Goal: Transaction & Acquisition: Purchase product/service

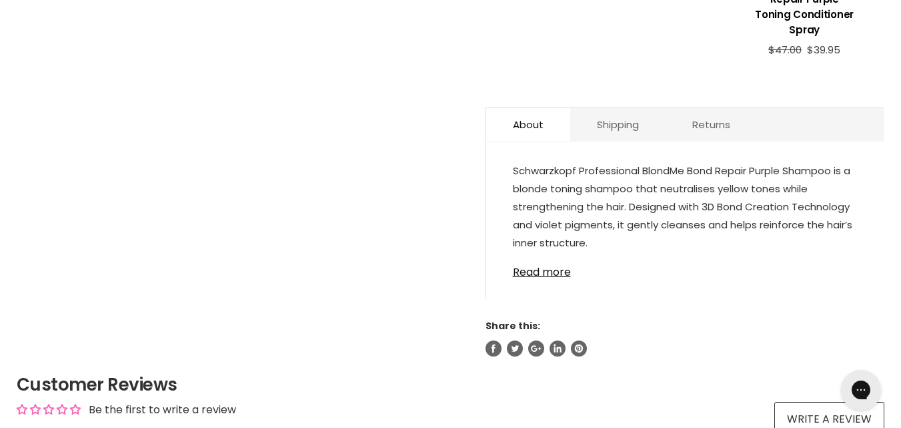
scroll to position [734, 0]
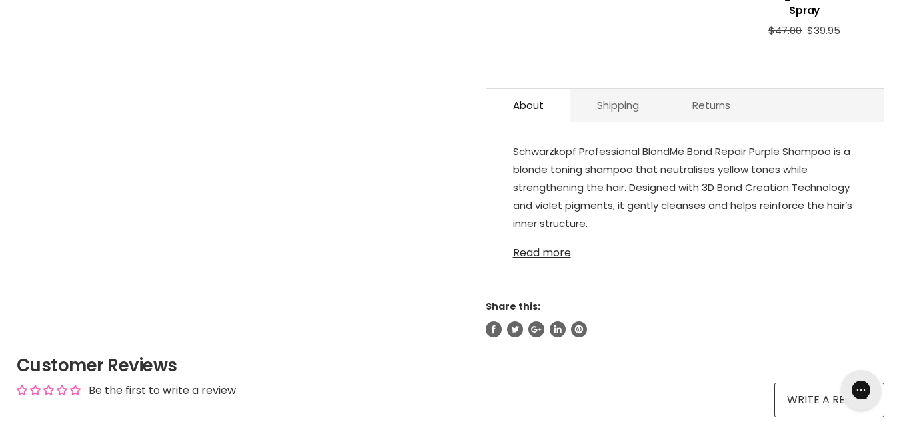
click at [533, 239] on link "Read more" at bounding box center [685, 249] width 345 height 20
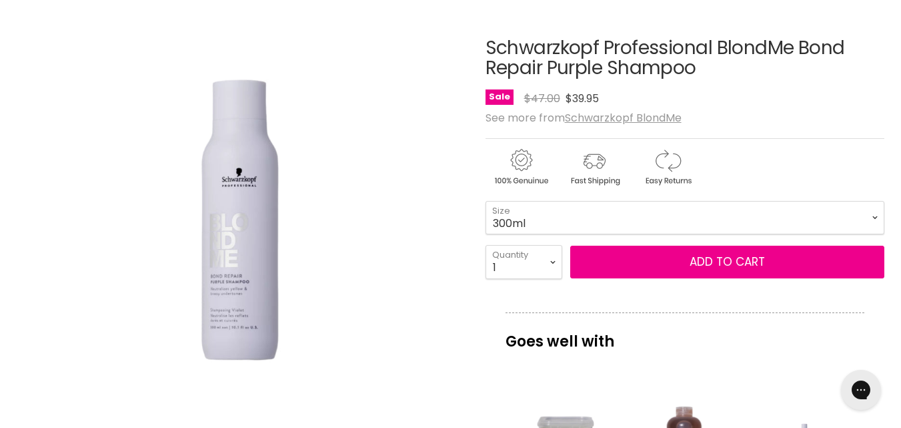
scroll to position [133, 0]
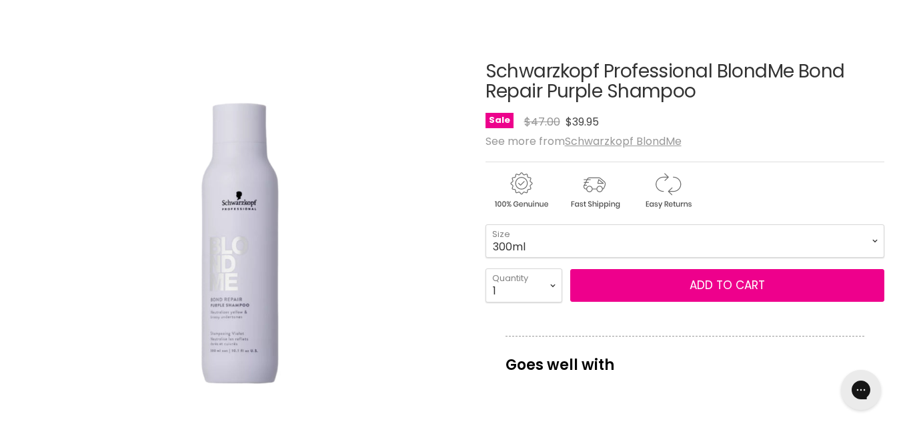
click at [600, 64] on h1 "Schwarzkopf Professional BlondMe Bond Repair Purple Shampoo" at bounding box center [685, 81] width 399 height 41
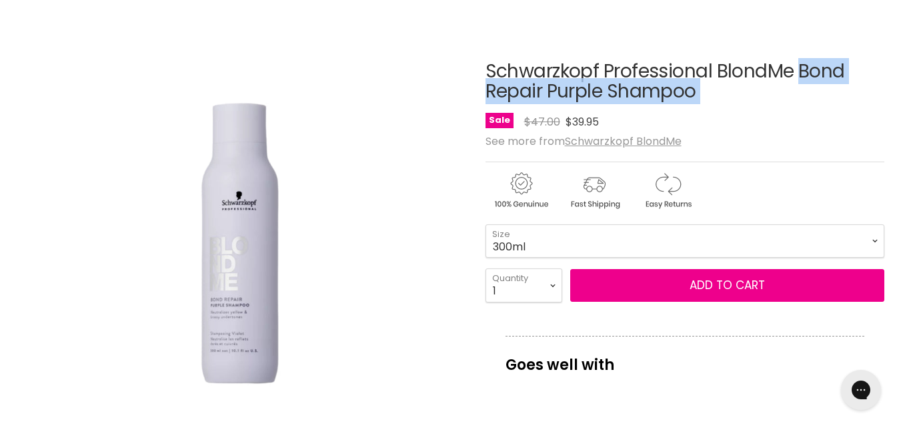
click at [600, 63] on h1 "Schwarzkopf Professional BlondMe Bond Repair Purple Shampoo" at bounding box center [685, 81] width 399 height 41
copy div "Schwarzkopf Professional BlondMe Bond Repair Purple Shampoo No reviews"
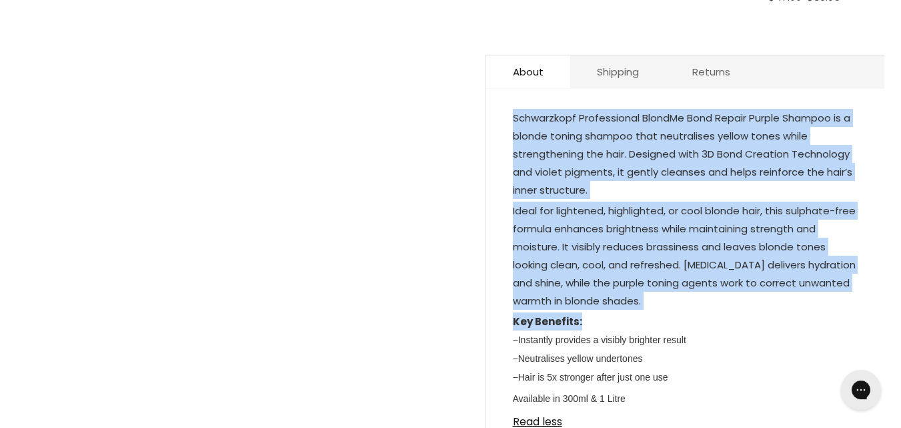
scroll to position [801, 0]
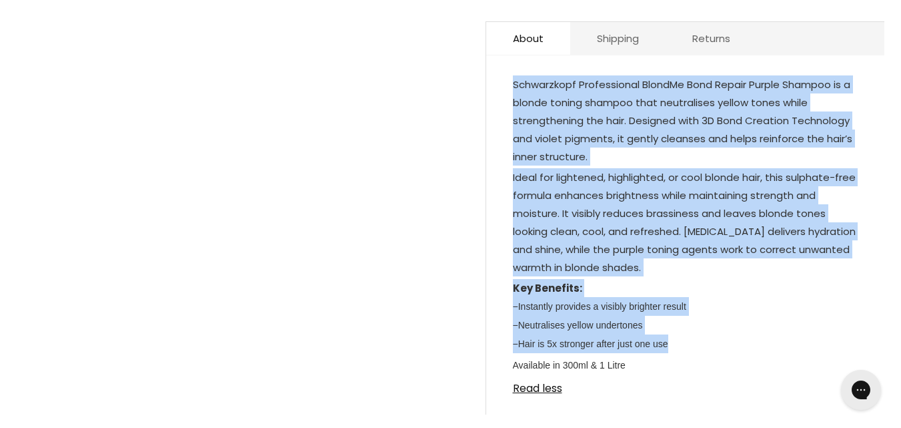
drag, startPoint x: 506, startPoint y: 134, endPoint x: 701, endPoint y: 329, distance: 276.0
click at [701, 330] on div "Schwarzkopf Professional BlondMe Bond Repair Purple Shampoo is a blonde toning …" at bounding box center [685, 242] width 398 height 346
copy div "Schwarzkopf Professional BlondMe Bond Repair Purple Shampoo is a blonde toning …"
